Goal: Task Accomplishment & Management: Use online tool/utility

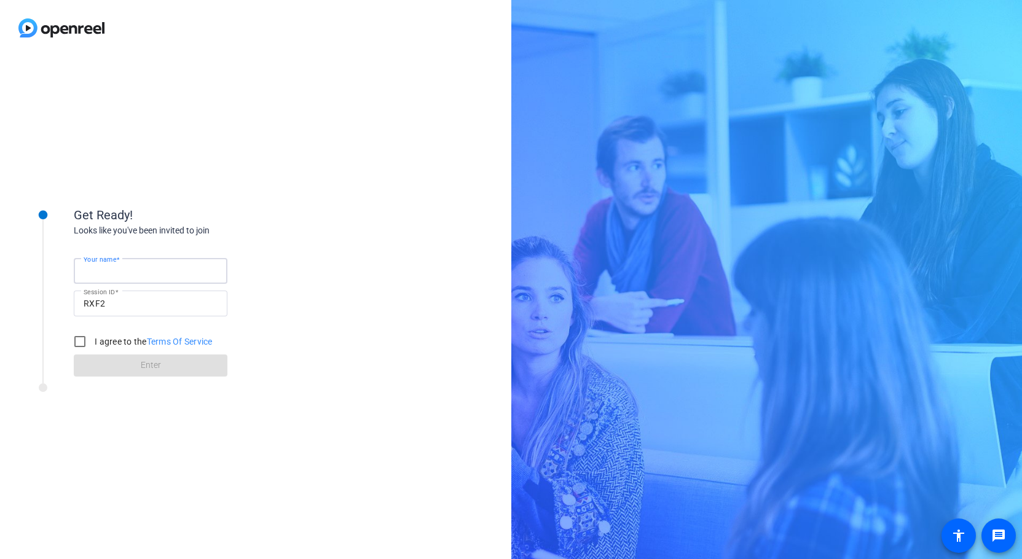
click at [168, 264] on input "Your name" at bounding box center [151, 271] width 134 height 15
type input "[PERSON_NAME]"
click at [79, 339] on input "I agree to the Terms Of Service" at bounding box center [80, 341] width 25 height 25
checkbox input "true"
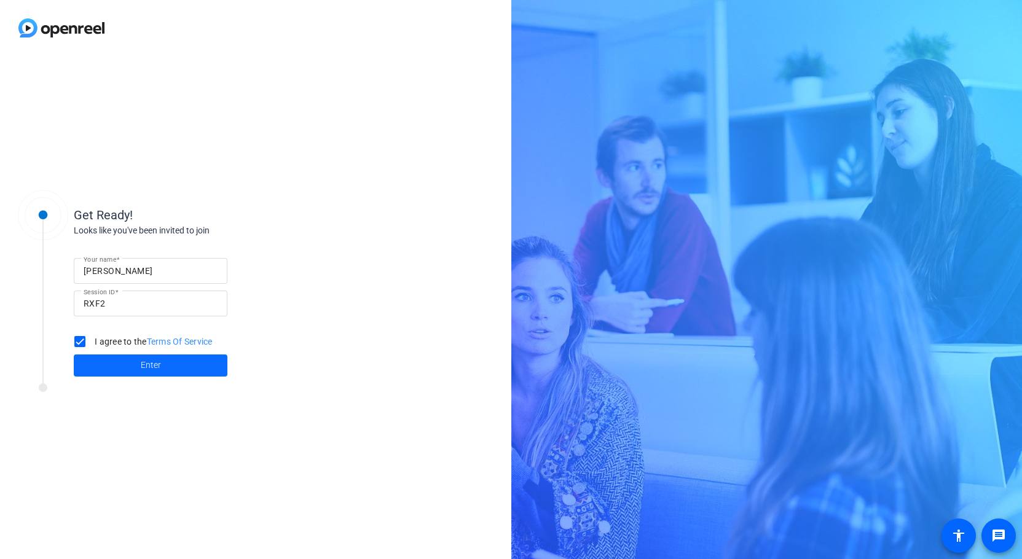
click at [99, 359] on span at bounding box center [151, 365] width 154 height 29
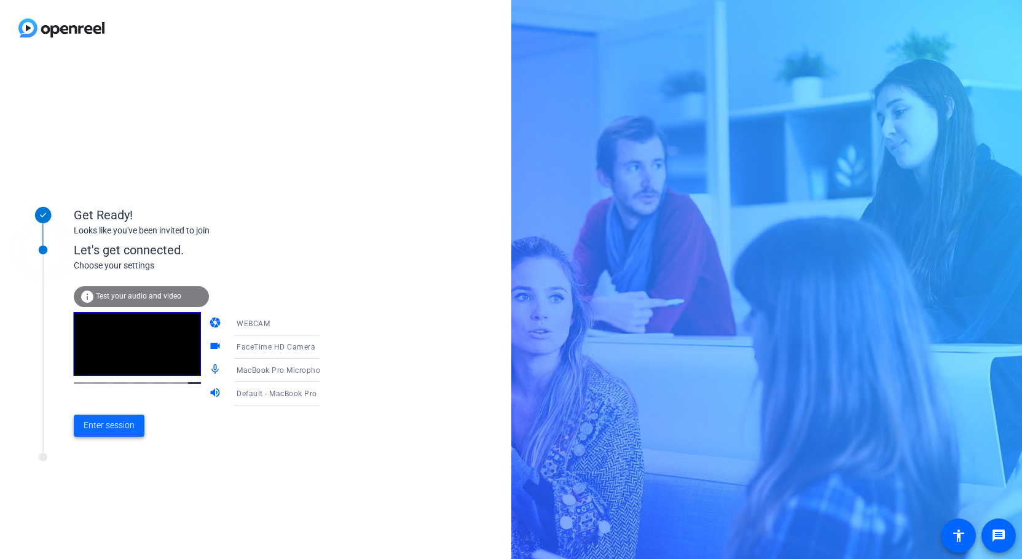
click at [116, 426] on span "Enter session" at bounding box center [109, 425] width 51 height 13
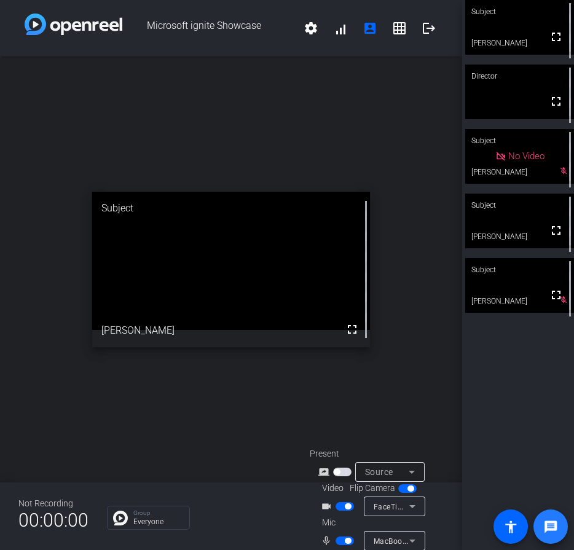
click at [551, 517] on span at bounding box center [550, 526] width 29 height 29
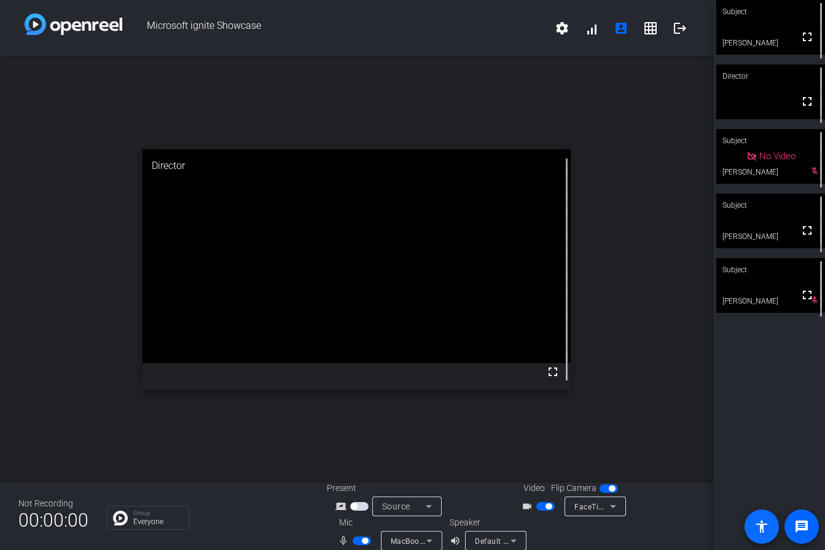
click at [764, 522] on mat-icon "accessibility" at bounding box center [762, 526] width 15 height 15
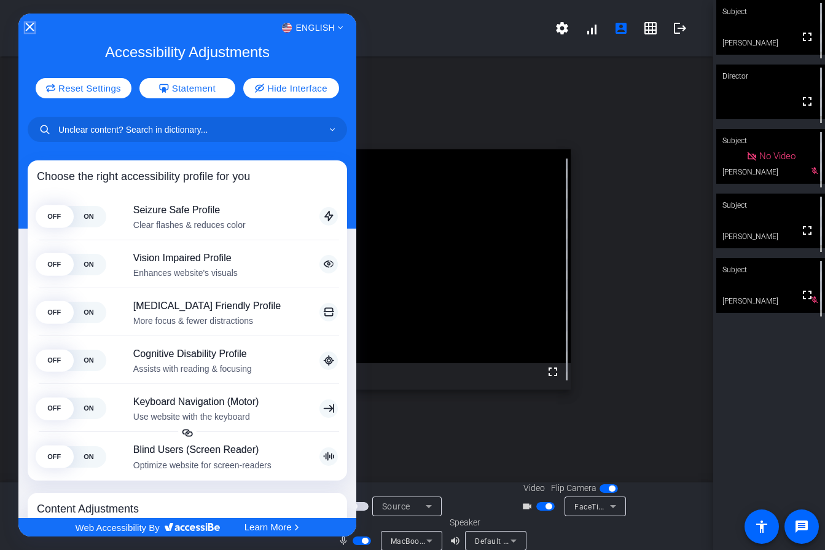
click at [31, 29] on icon "Close Accessibility Interface" at bounding box center [29, 27] width 9 height 9
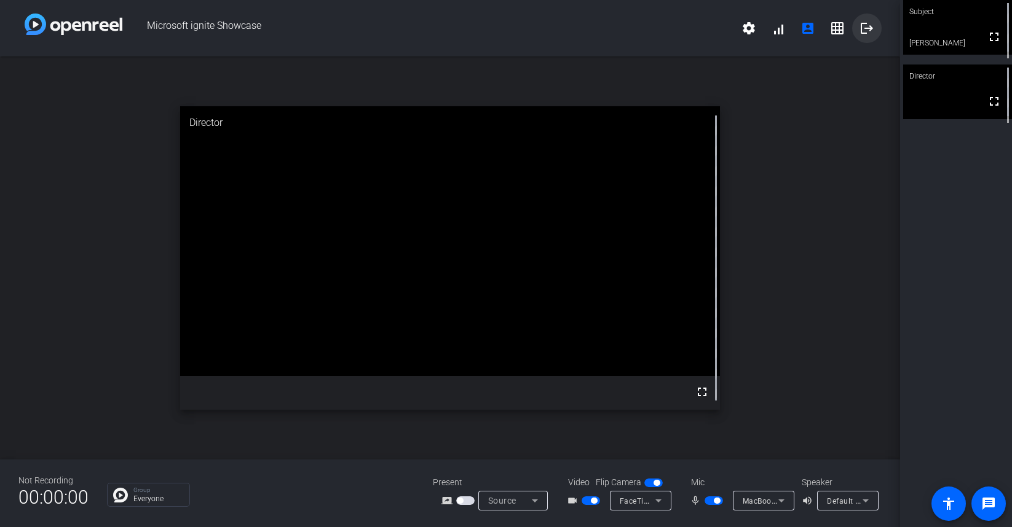
click at [867, 28] on mat-icon "logout" at bounding box center [866, 28] width 15 height 15
